Goal: Find specific page/section: Find specific page/section

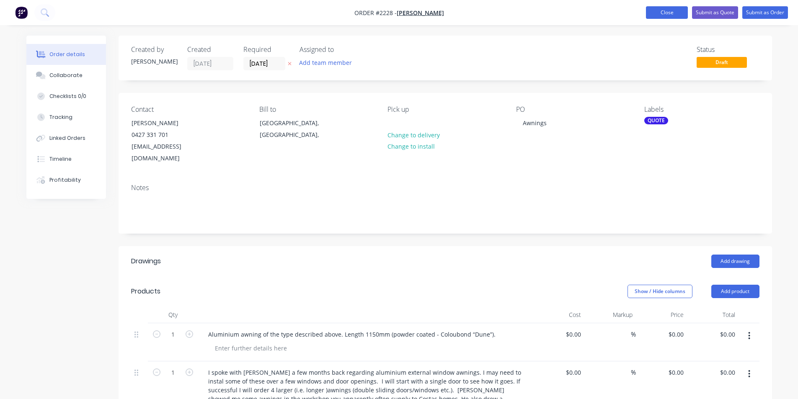
click at [662, 12] on button "Close" at bounding box center [667, 12] width 42 height 13
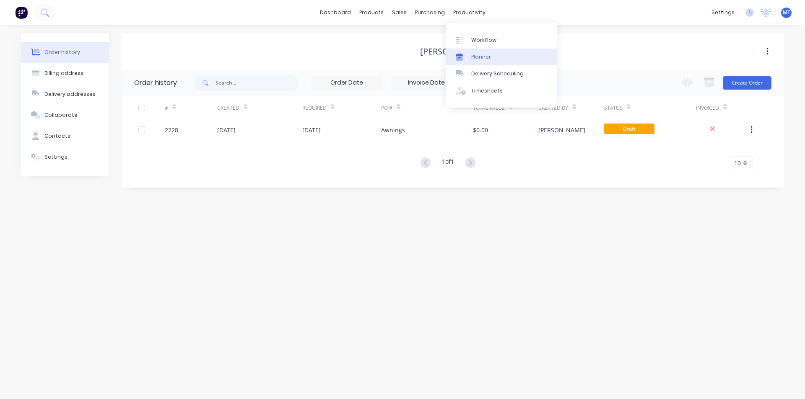
click at [480, 57] on div "Planner" at bounding box center [481, 57] width 20 height 8
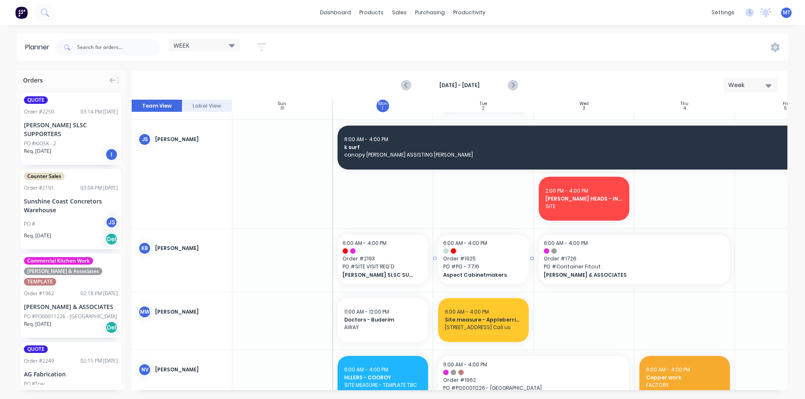
scroll to position [377, 0]
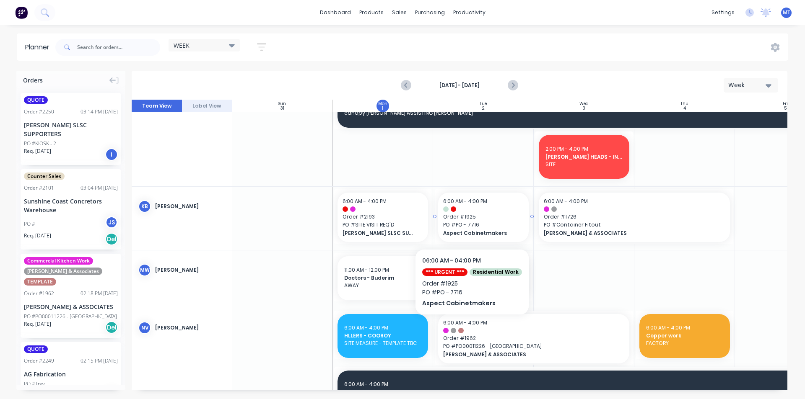
click at [470, 224] on span "PO # PO - 7716" at bounding box center [483, 225] width 80 height 8
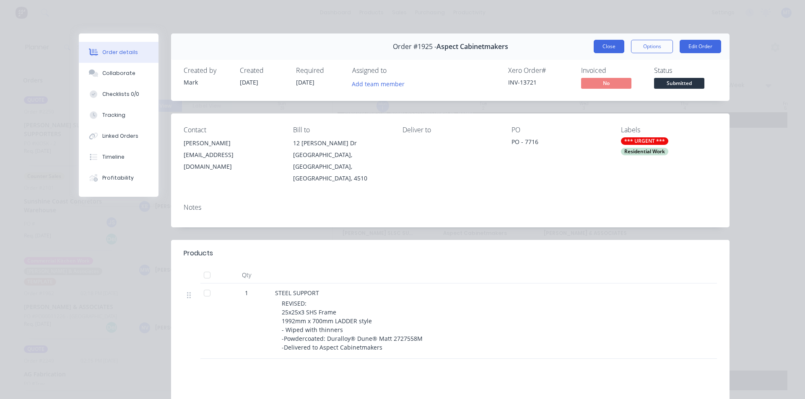
click at [606, 46] on button "Close" at bounding box center [608, 46] width 31 height 13
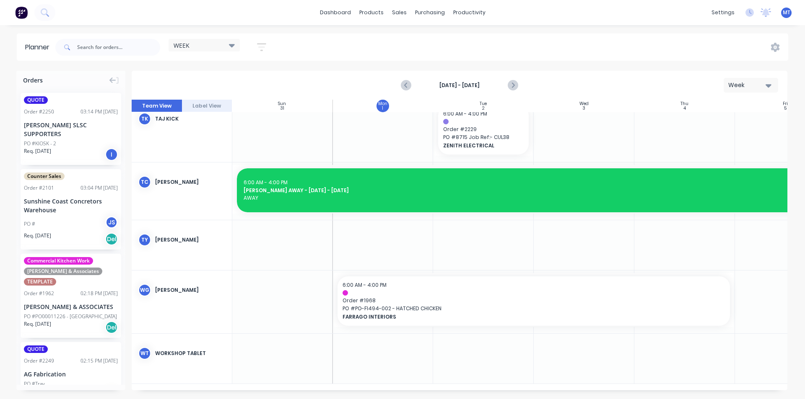
scroll to position [923, 0]
